Goal: Information Seeking & Learning: Learn about a topic

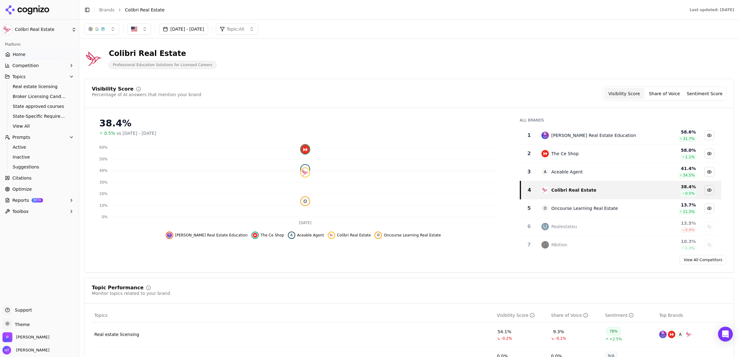
click at [25, 7] on icon at bounding box center [24, 9] width 5 height 5
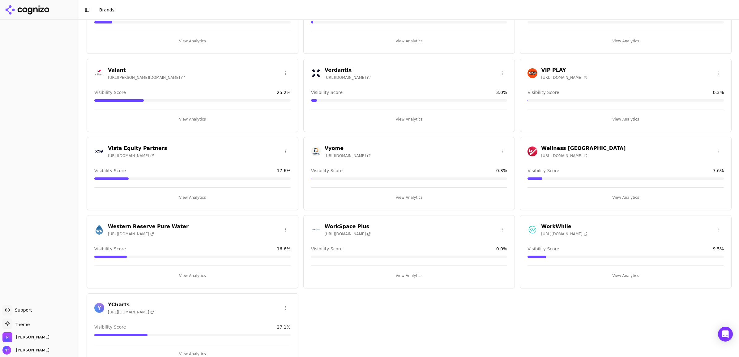
scroll to position [2036, 0]
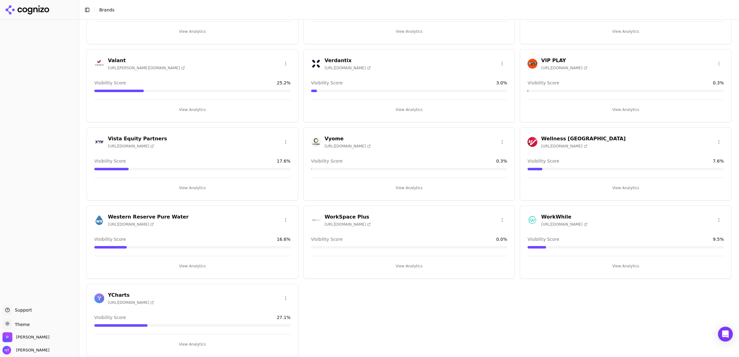
click at [168, 216] on h3 "Western Reserve Pure Water" at bounding box center [148, 216] width 81 height 7
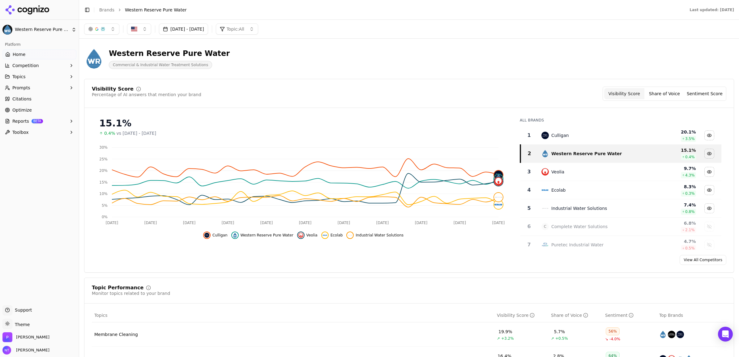
click at [17, 74] on span "Topics" at bounding box center [18, 77] width 13 height 6
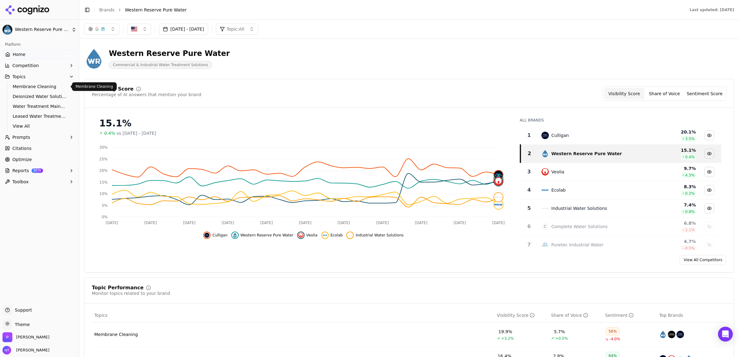
click at [36, 90] on link "Membrane Cleaning" at bounding box center [39, 86] width 59 height 9
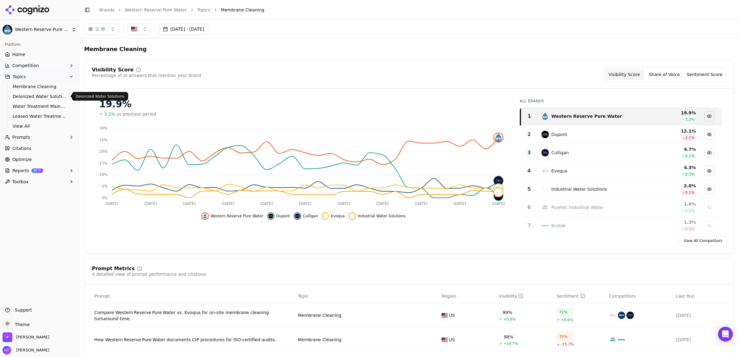
click at [28, 94] on span "Deionized Water Solutions" at bounding box center [40, 96] width 54 height 6
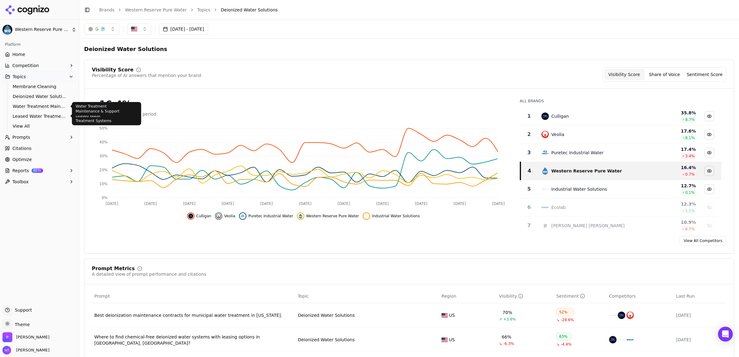
click at [31, 104] on span "Water Treatment Maintenance & Support" at bounding box center [40, 106] width 54 height 6
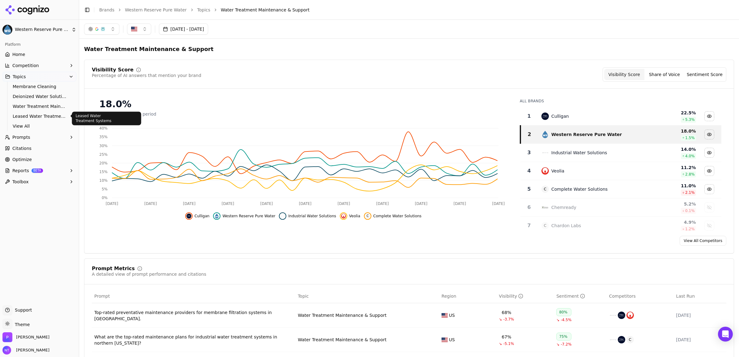
click at [33, 114] on span "Leased Water Treatment Systems" at bounding box center [40, 116] width 54 height 6
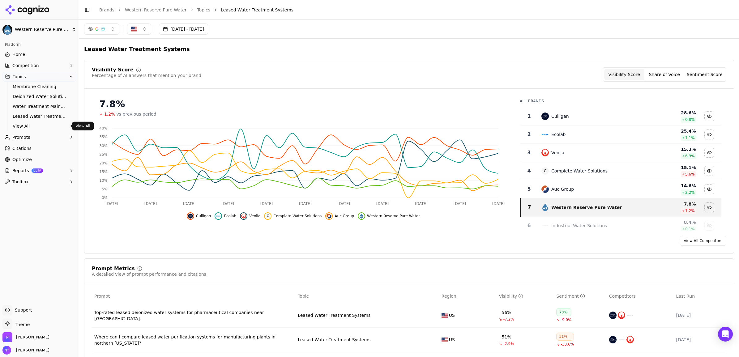
click at [27, 125] on span "View All" at bounding box center [40, 126] width 54 height 6
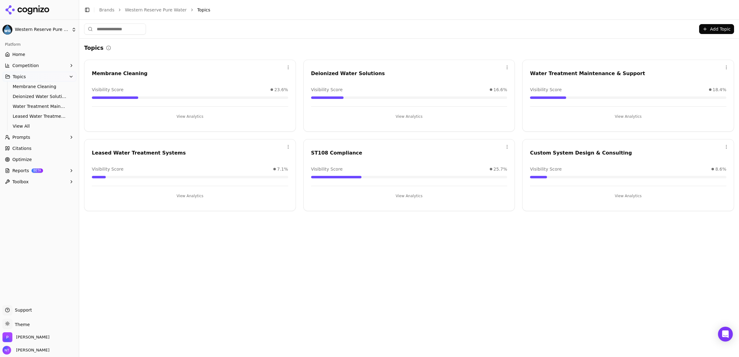
click at [25, 65] on span "Competition" at bounding box center [25, 65] width 27 height 6
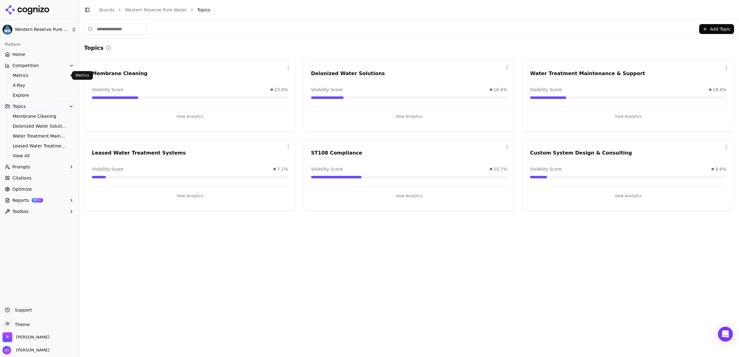
click at [27, 76] on span "Metrics" at bounding box center [40, 75] width 54 height 6
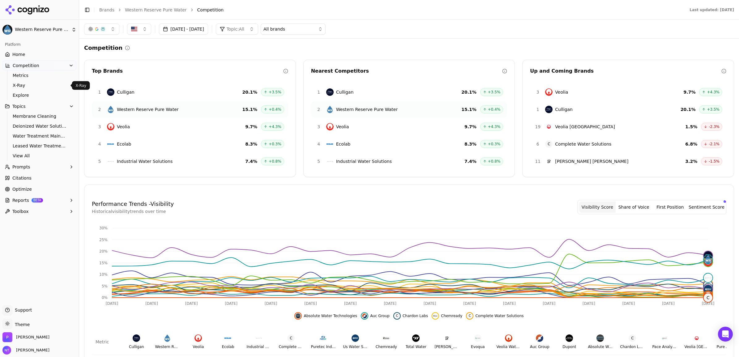
click at [25, 84] on span "X-Ray" at bounding box center [40, 85] width 54 height 6
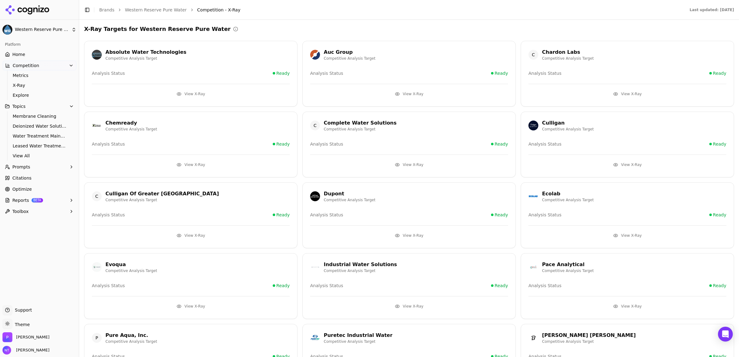
click at [19, 167] on span "Prompts" at bounding box center [21, 167] width 18 height 6
click at [21, 175] on span "Active" at bounding box center [40, 177] width 54 height 6
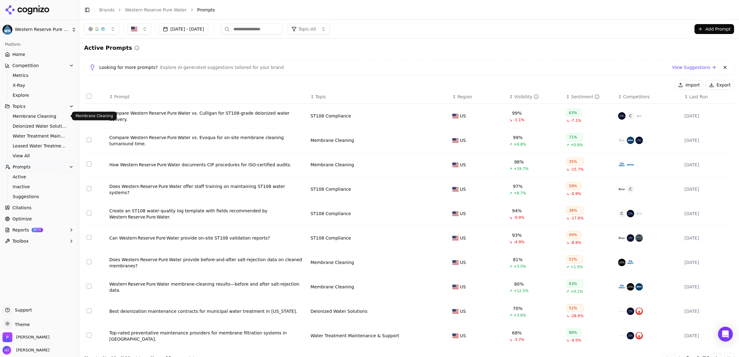
click at [33, 113] on span "Membrane Cleaning" at bounding box center [40, 116] width 54 height 6
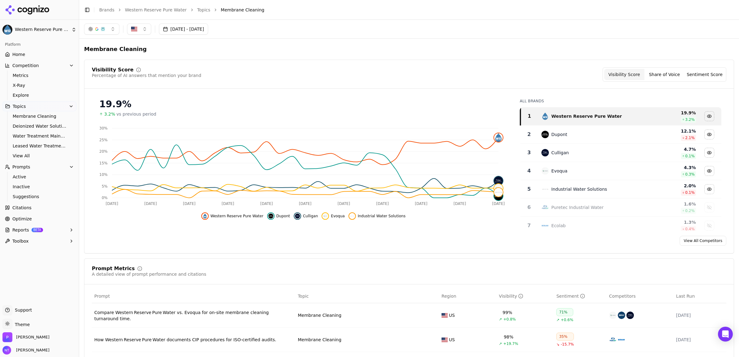
click at [112, 27] on button "button" at bounding box center [101, 28] width 35 height 11
click at [325, 64] on div "Visibility Score Percentage of AI answers that mention your brand Visibility Sc…" at bounding box center [409, 157] width 650 height 194
click at [656, 69] on button "Share of Voice" at bounding box center [664, 74] width 40 height 11
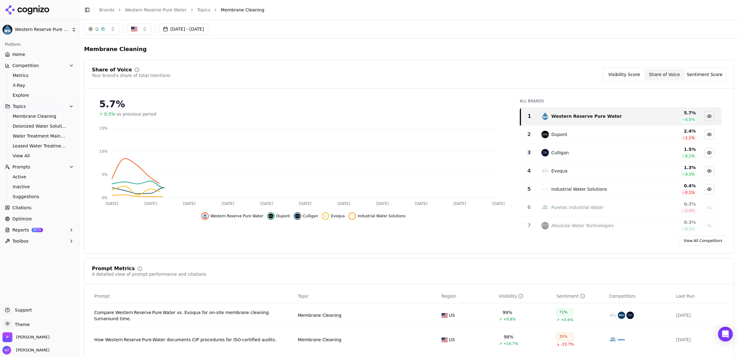
click at [692, 74] on button "Sentiment Score" at bounding box center [704, 74] width 40 height 11
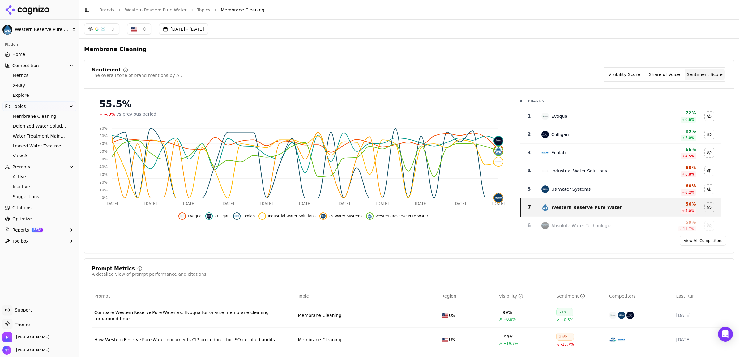
click at [652, 77] on button "Share of Voice" at bounding box center [664, 74] width 40 height 11
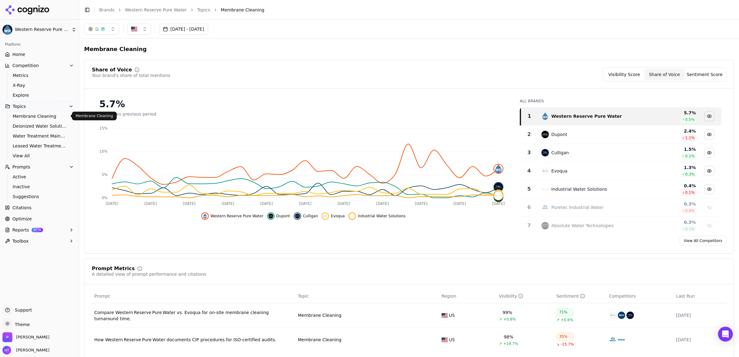
click at [33, 115] on span "Membrane Cleaning" at bounding box center [40, 116] width 54 height 6
click at [24, 102] on button "Topics" at bounding box center [39, 106] width 74 height 10
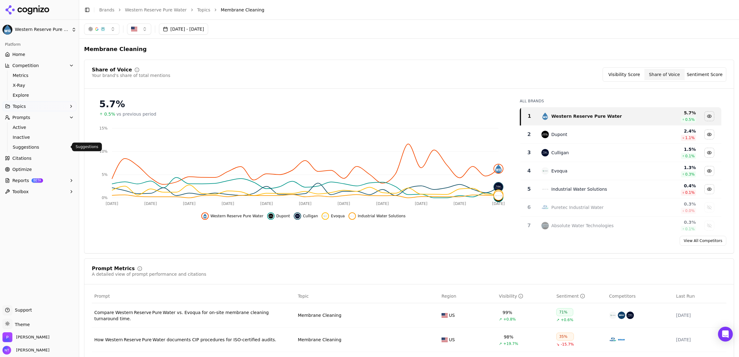
click at [18, 155] on span "Citations" at bounding box center [21, 158] width 19 height 6
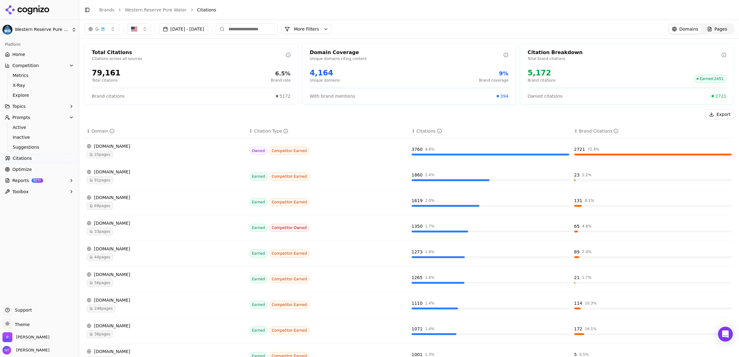
click at [169, 149] on div "[DOMAIN_NAME]" at bounding box center [166, 146] width 158 height 6
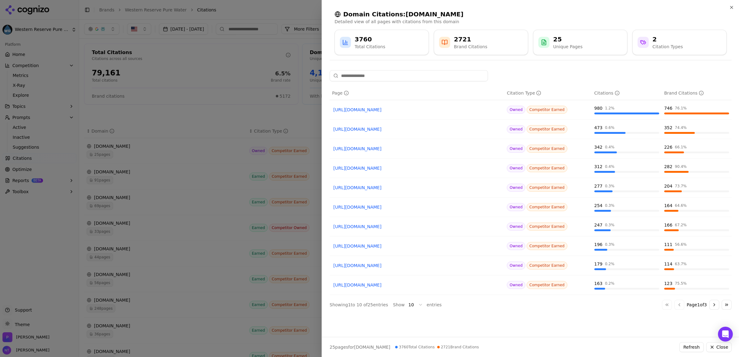
click at [294, 18] on div at bounding box center [369, 178] width 739 height 357
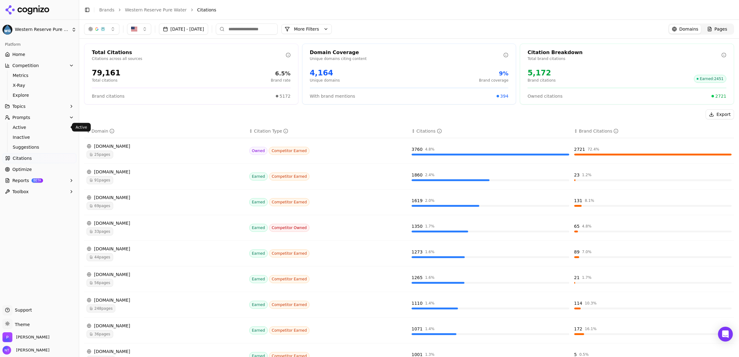
click at [28, 125] on span "Active" at bounding box center [40, 127] width 54 height 6
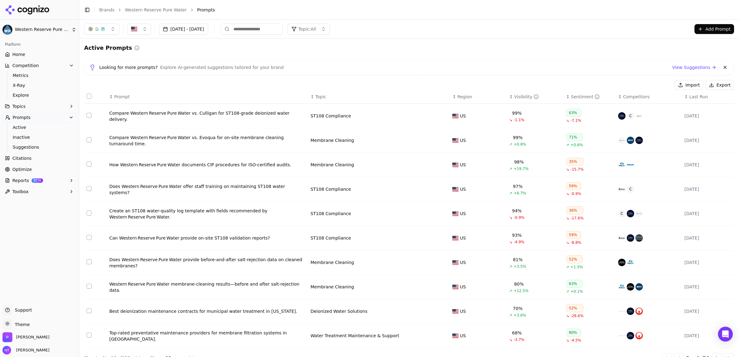
click at [514, 97] on div "Visibility" at bounding box center [526, 97] width 24 height 6
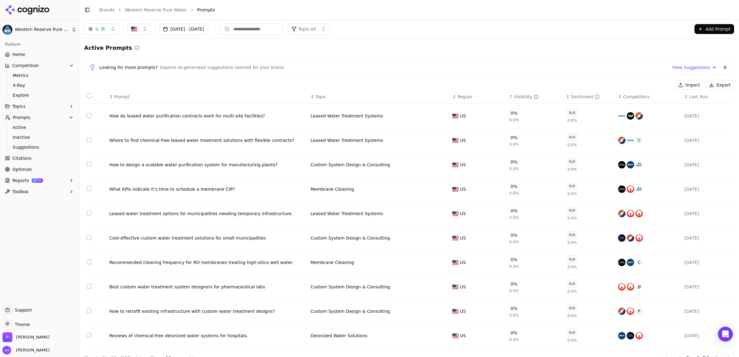
click at [514, 97] on div "Visibility" at bounding box center [526, 97] width 24 height 6
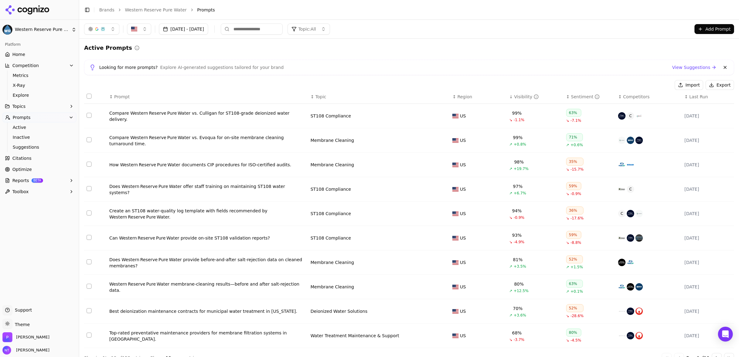
scroll to position [16, 0]
